Goal: Task Accomplishment & Management: Complete application form

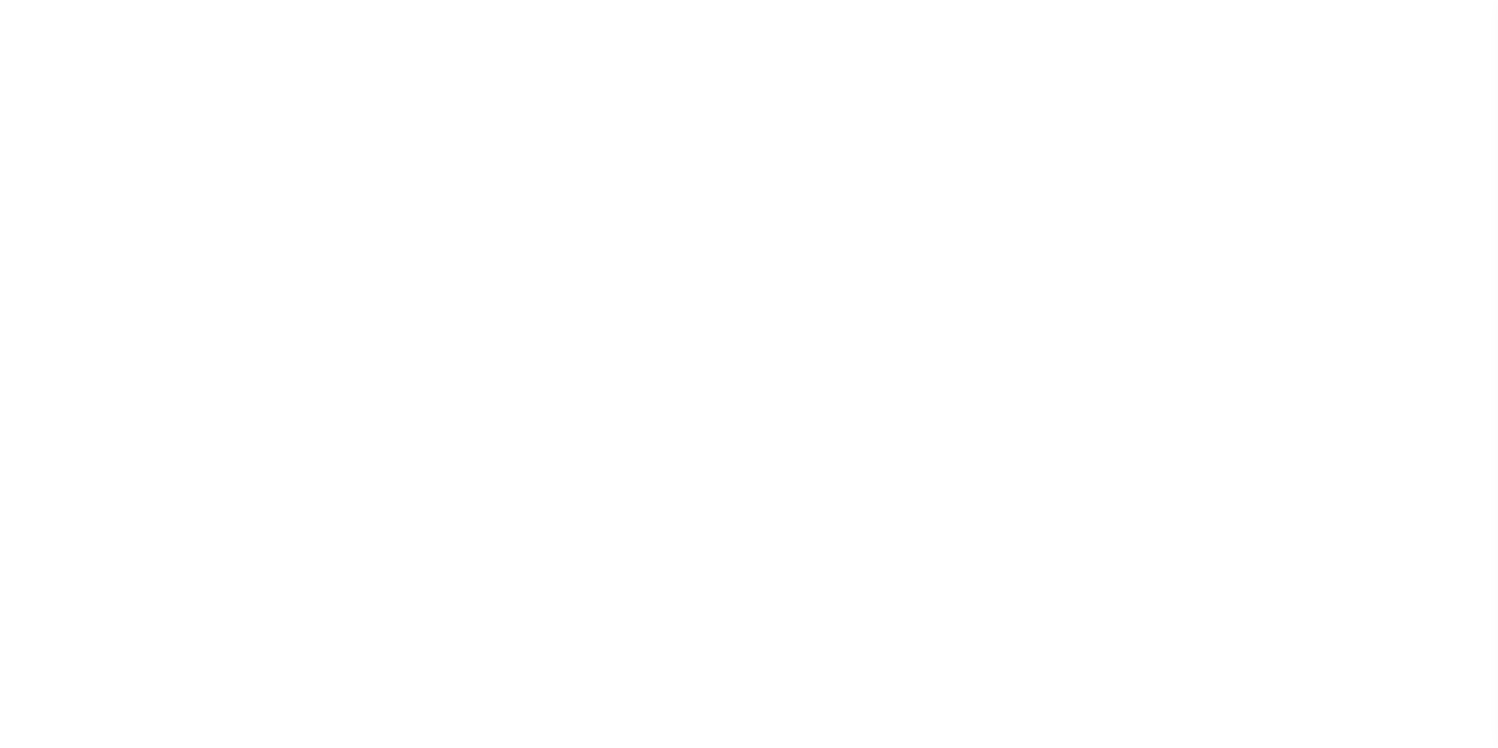
select select "200"
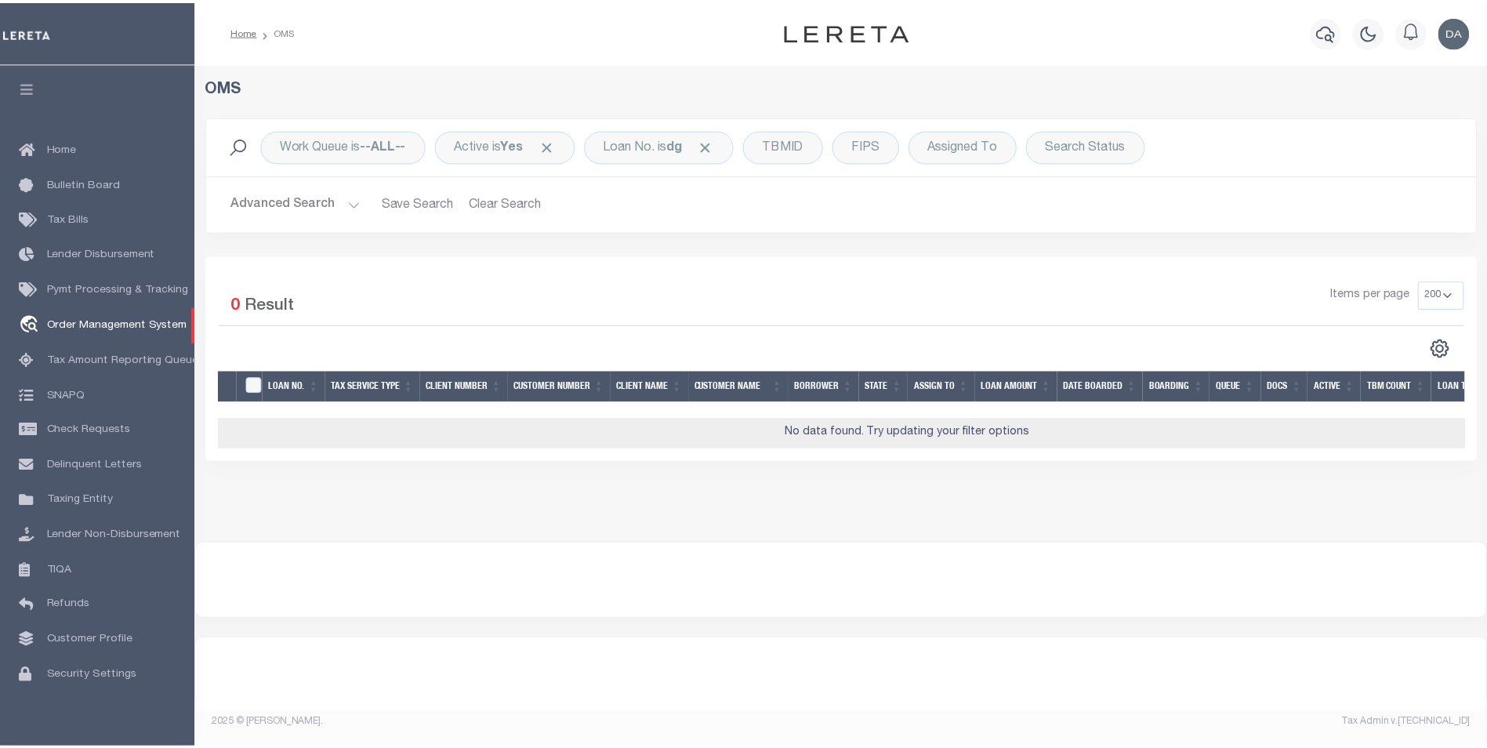
scroll to position [16, 0]
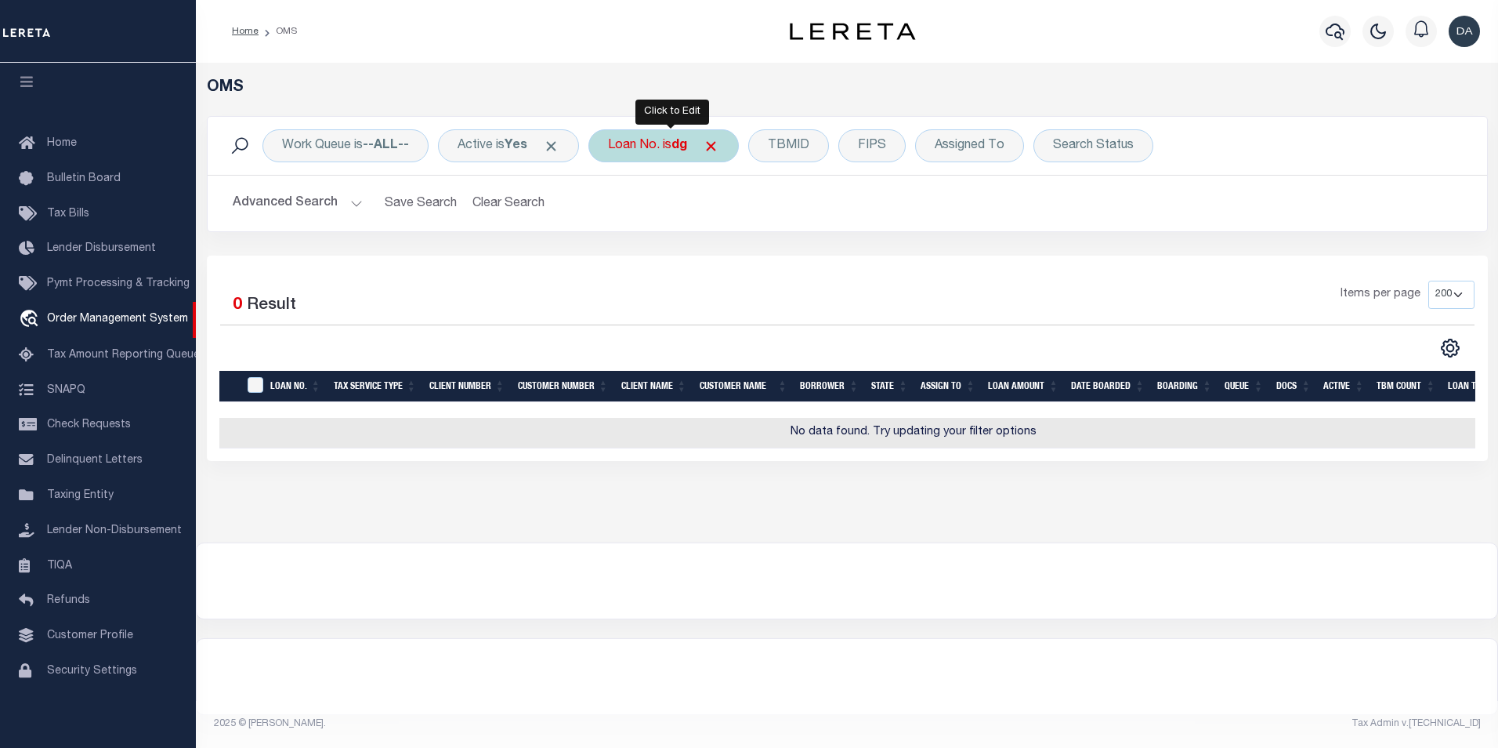
click at [662, 135] on div "Loan No. is dg" at bounding box center [664, 145] width 150 height 33
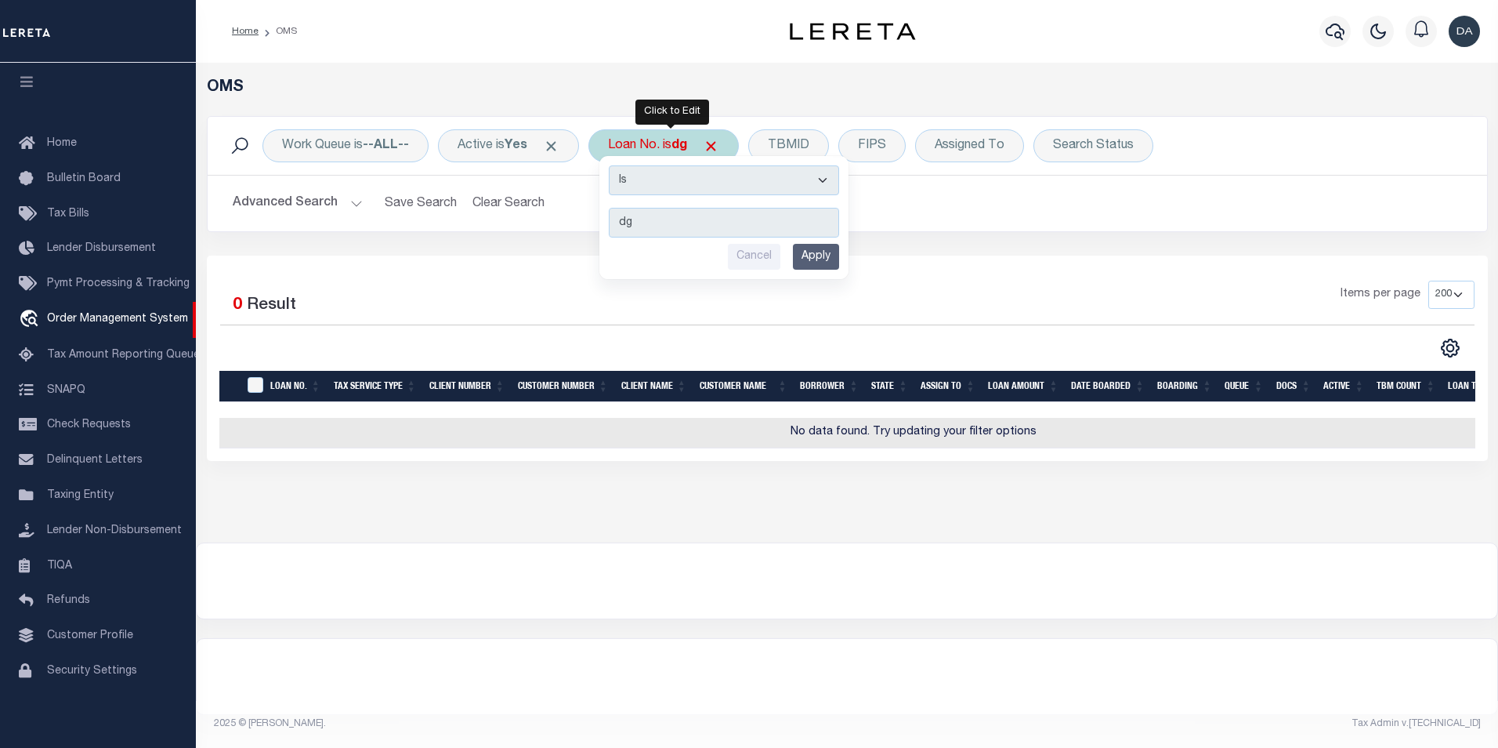
click at [705, 162] on div "Is Contains dg Cancel Apply" at bounding box center [724, 217] width 249 height 123
click at [702, 173] on select "Is Contains" at bounding box center [724, 180] width 230 height 30
select select "c"
click at [614, 165] on select "Is Contains" at bounding box center [724, 180] width 230 height 30
click at [807, 255] on input "Apply" at bounding box center [816, 257] width 46 height 26
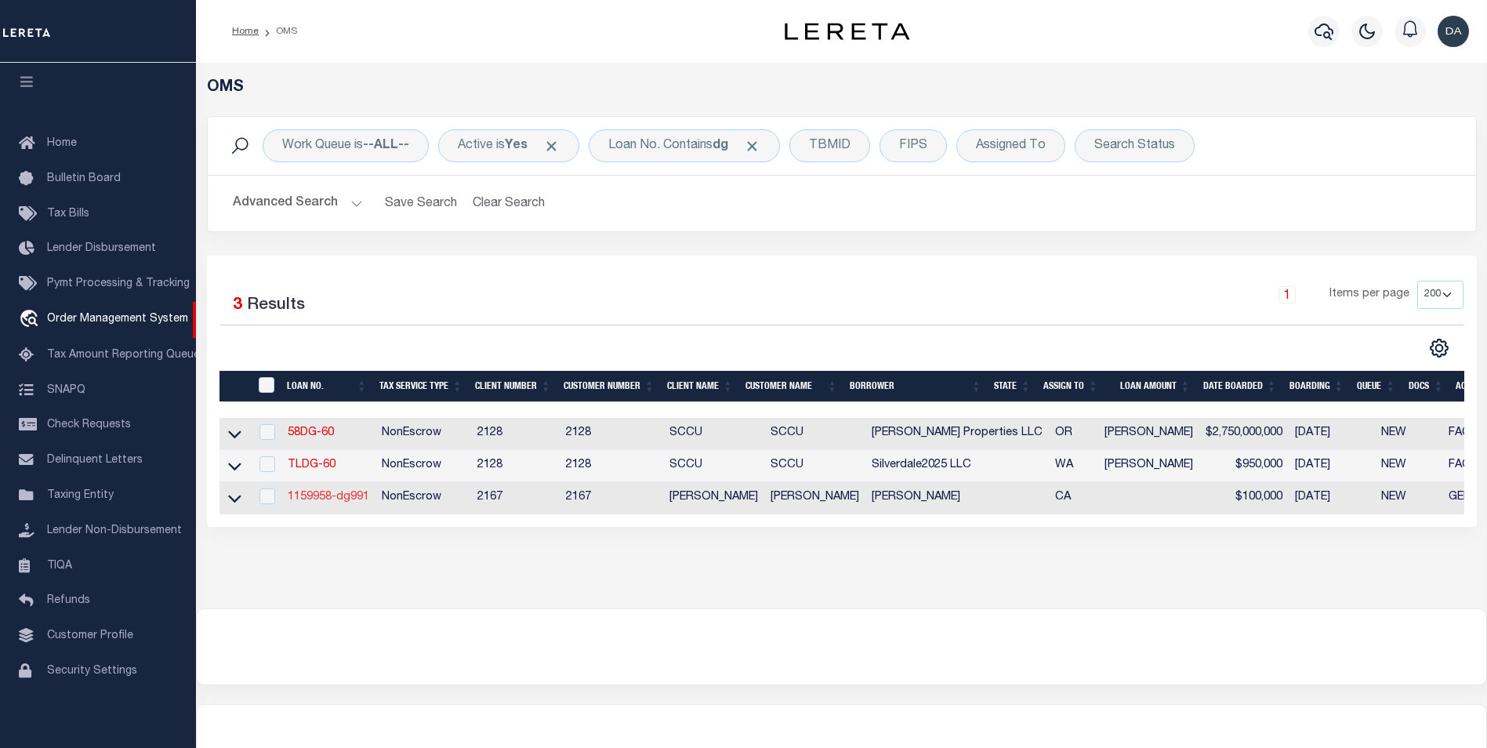
click at [304, 502] on link "1159958-dg991" at bounding box center [329, 496] width 82 height 11
type input "1159958-dg991"
type input "[PERSON_NAME]"
select select
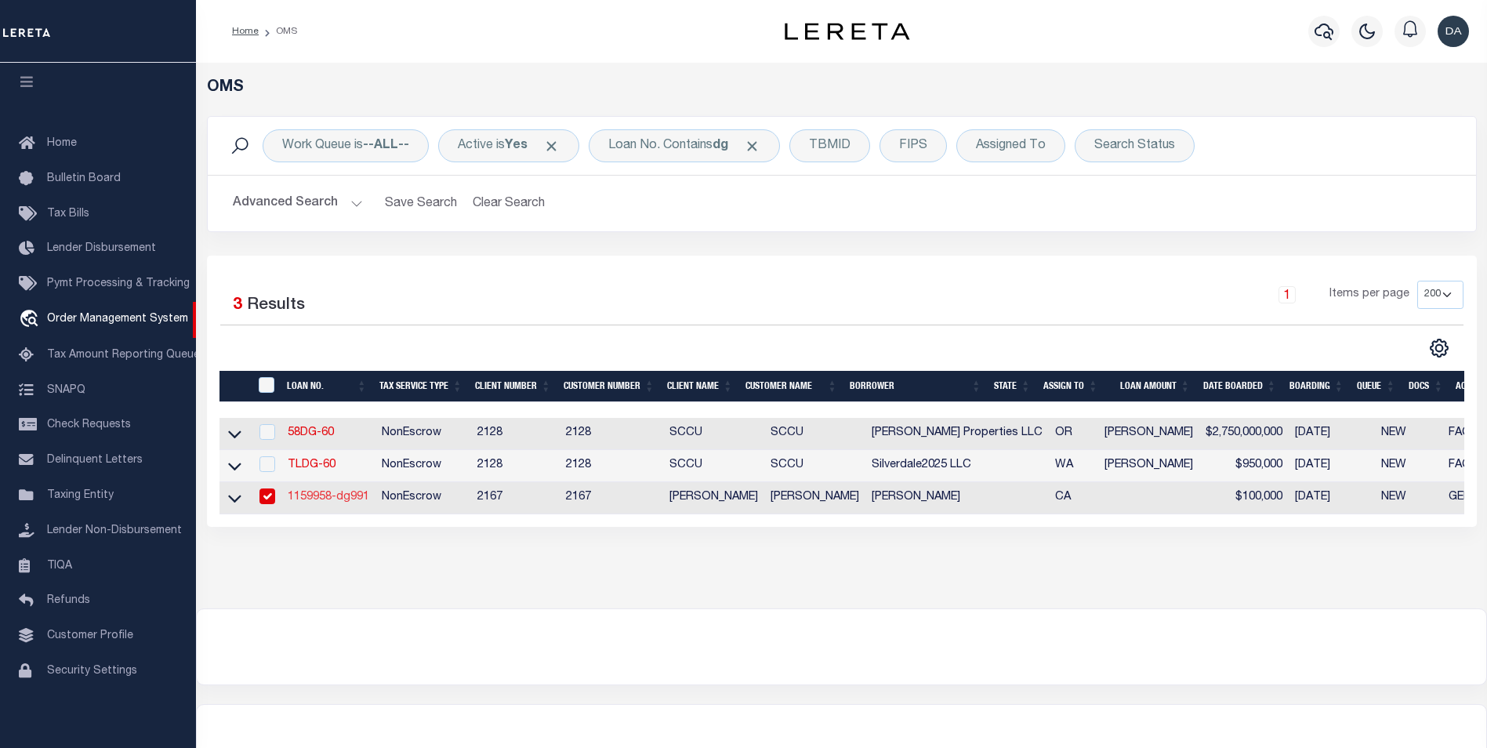
type input "91007"
type input "[DATE]"
select select "10"
select select "NonEscrow"
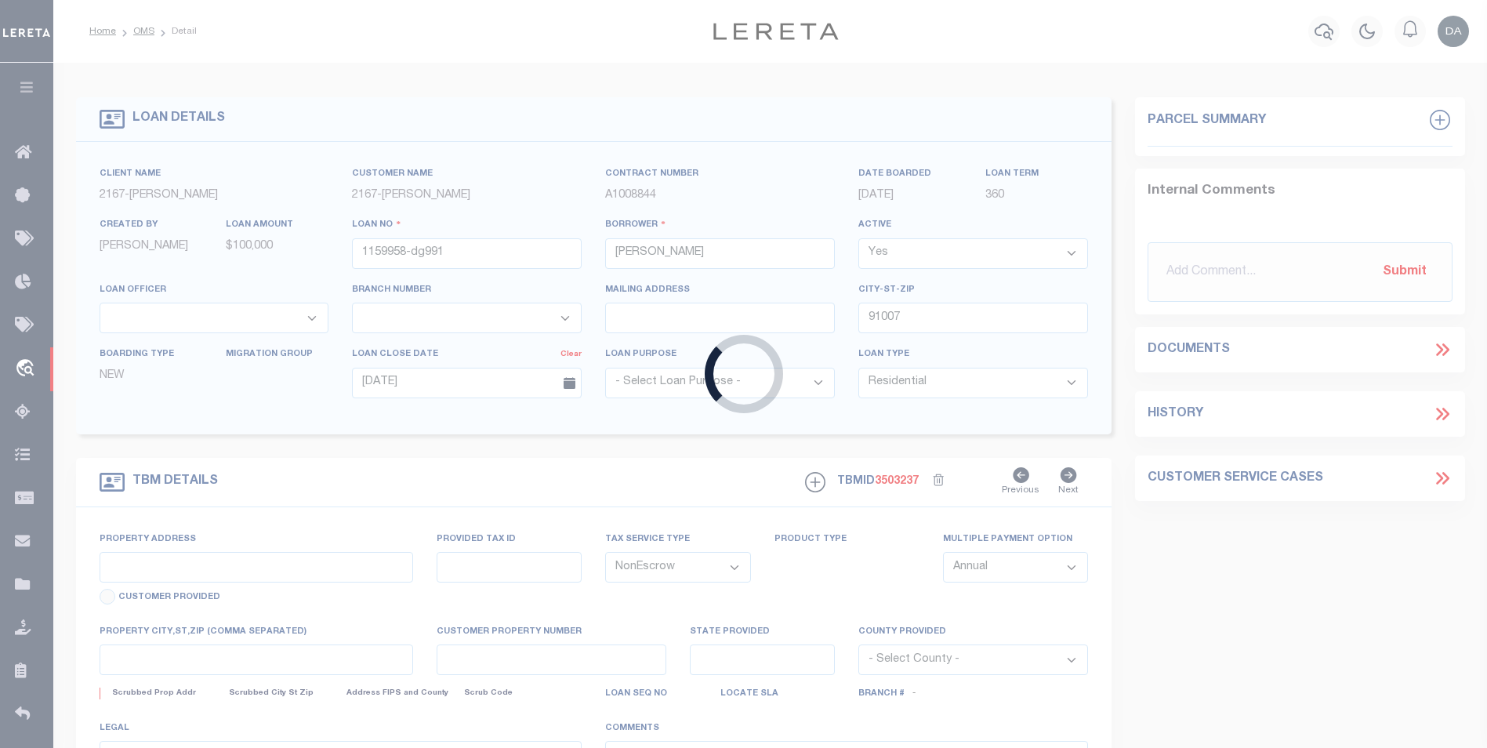
type input "[STREET_ADDRESS]"
select select
type input "ARCADIA CA 91007"
type input "CA"
